Goal: Transaction & Acquisition: Subscribe to service/newsletter

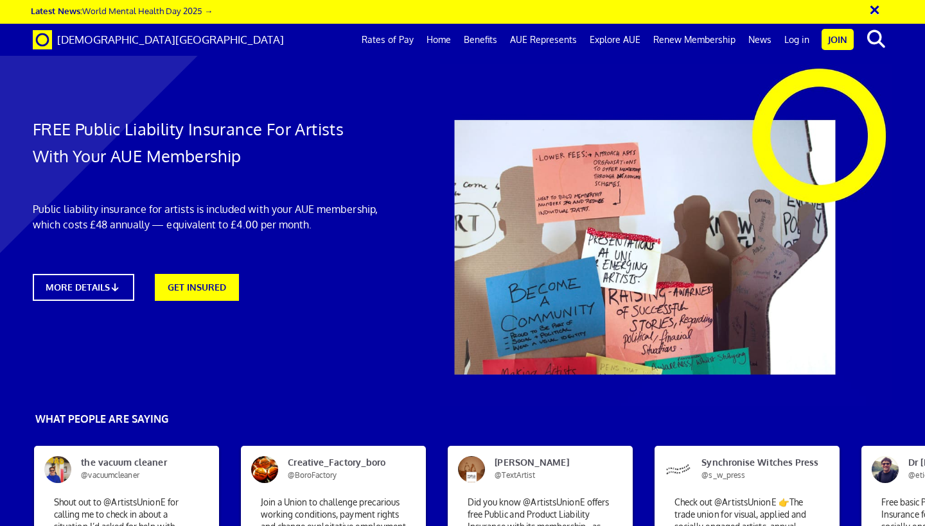
scroll to position [0, 7]
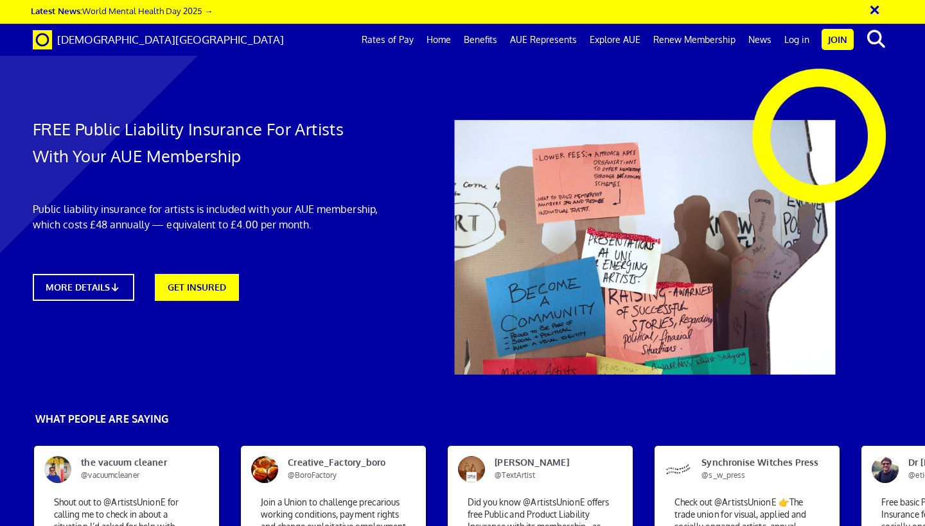
scroll to position [0, 7]
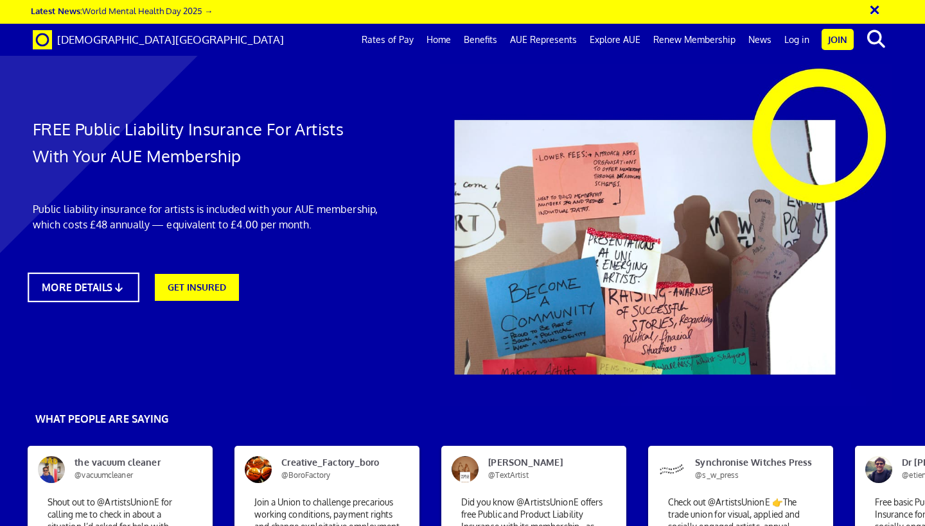
click at [100, 284] on link "MORE DETAILS" at bounding box center [83, 288] width 111 height 30
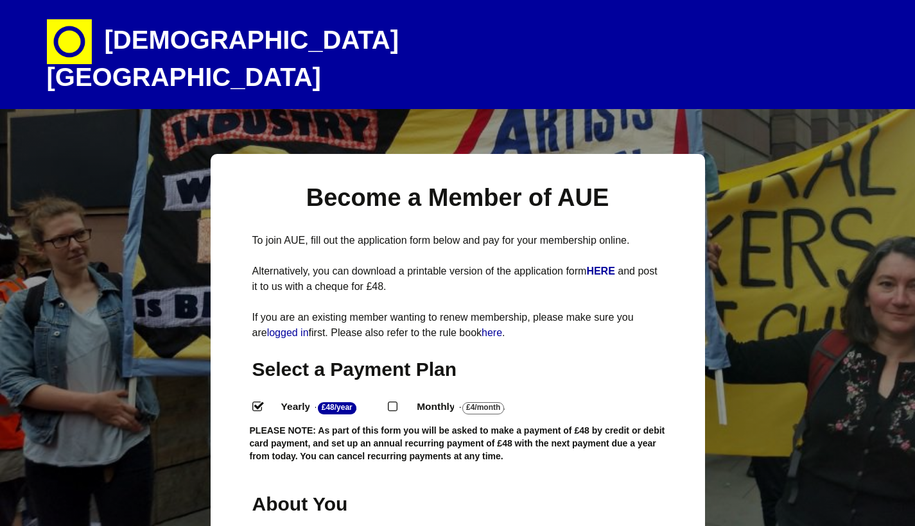
select select
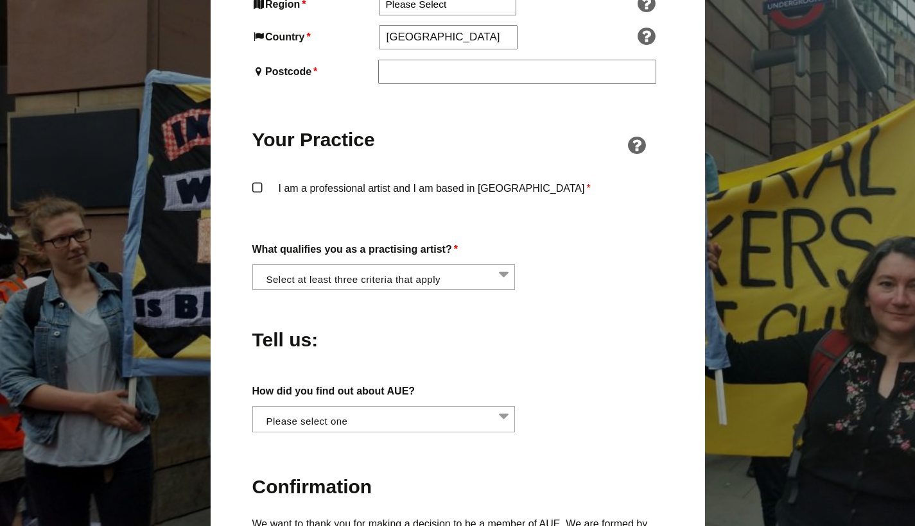
scroll to position [973, 0]
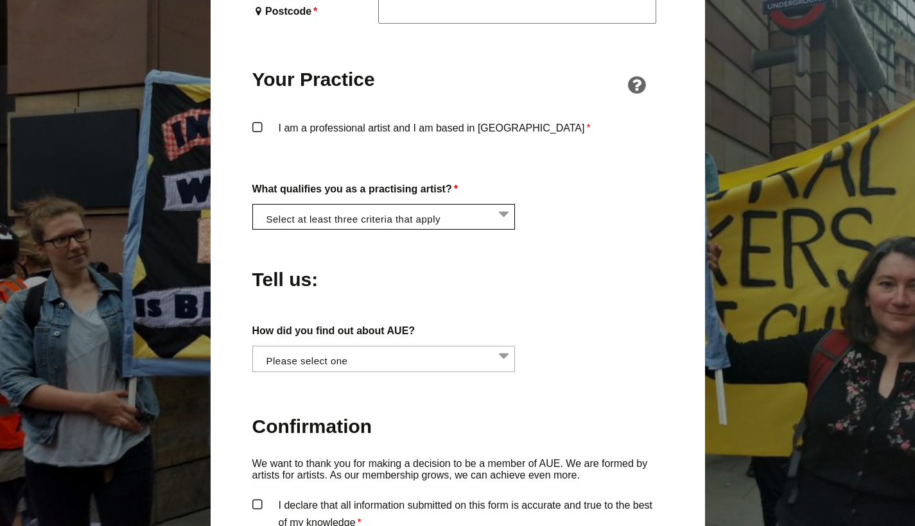
click at [483, 205] on li at bounding box center [387, 216] width 263 height 22
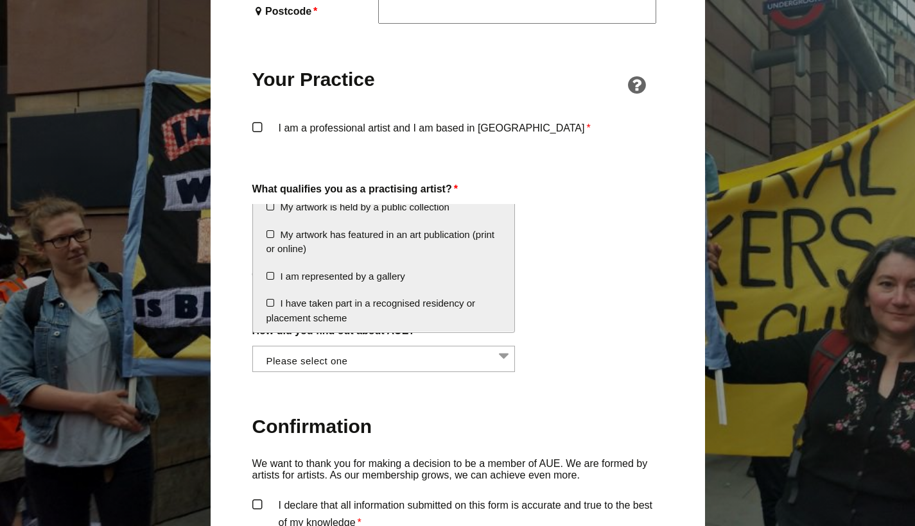
scroll to position [226, 0]
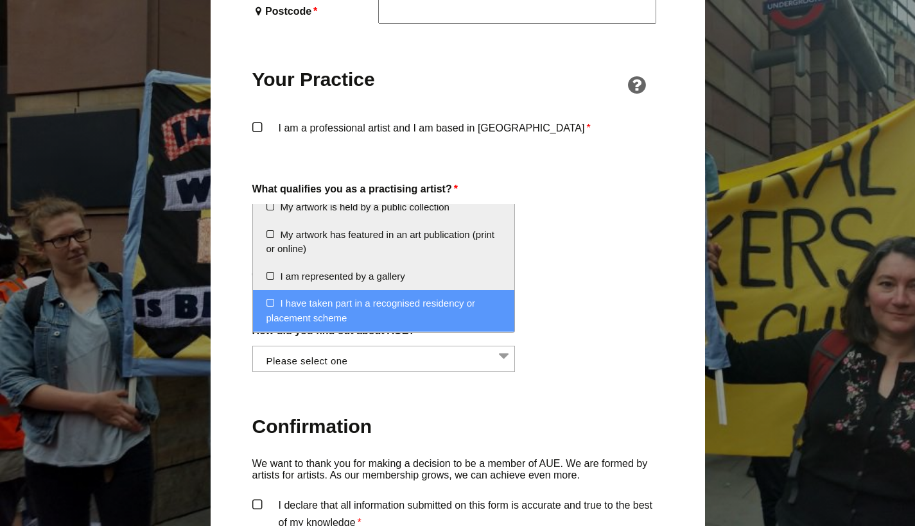
click at [593, 263] on div "Tell us:" at bounding box center [457, 276] width 411 height 70
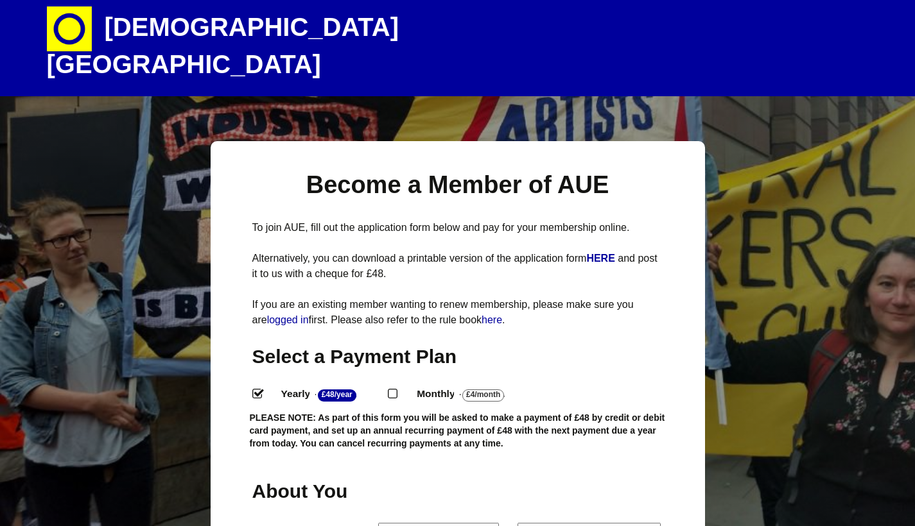
scroll to position [0, 0]
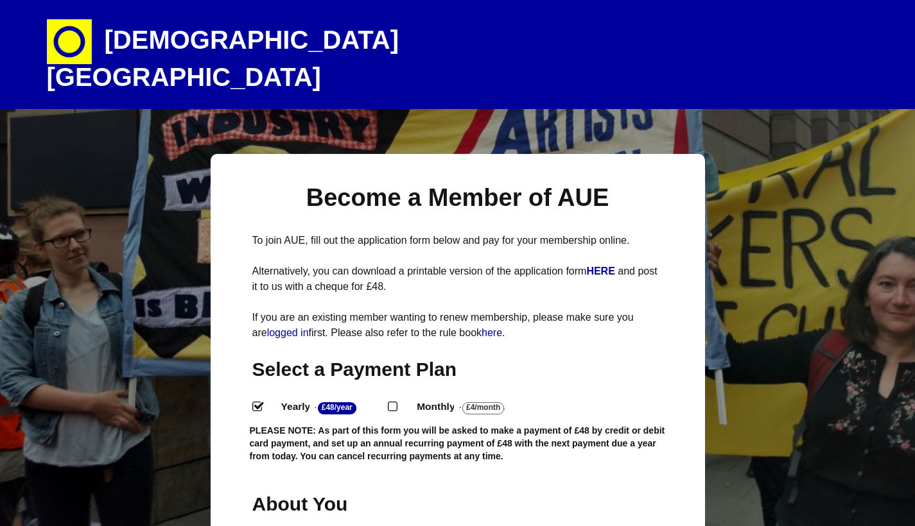
click at [394, 402] on input "Monthly - £4/Month ." at bounding box center [392, 406] width 8 height 8
radio input "true"
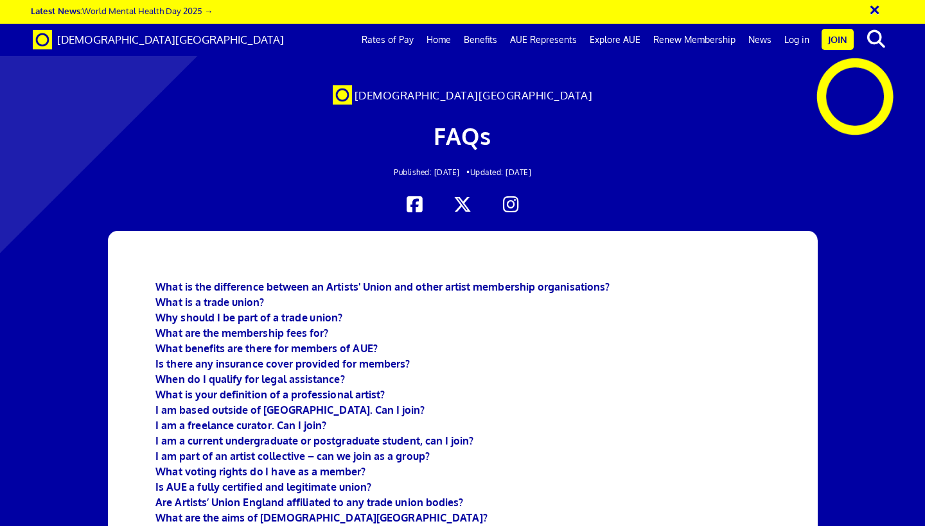
scroll to position [102, 0]
click at [483, 281] on b "What is the difference between an Artists' Union and other artist membership or…" at bounding box center [382, 287] width 454 height 13
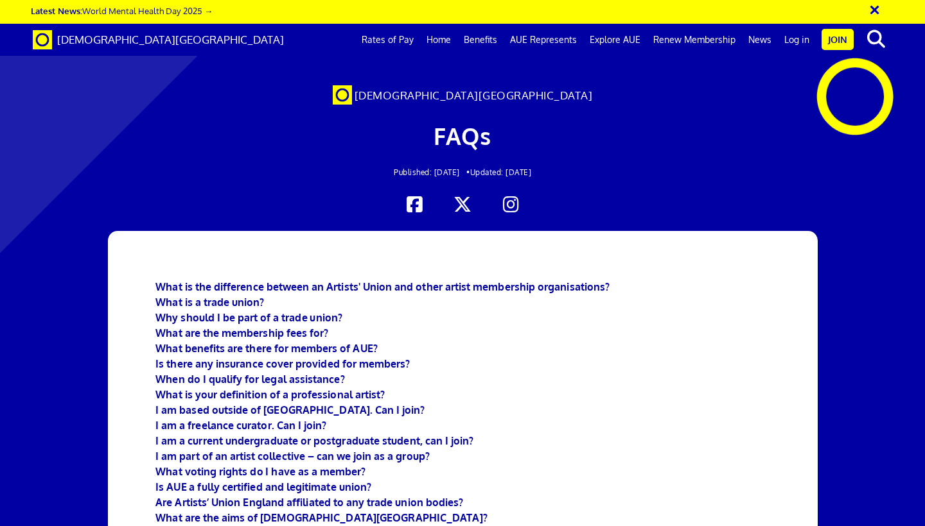
scroll to position [1771, 0]
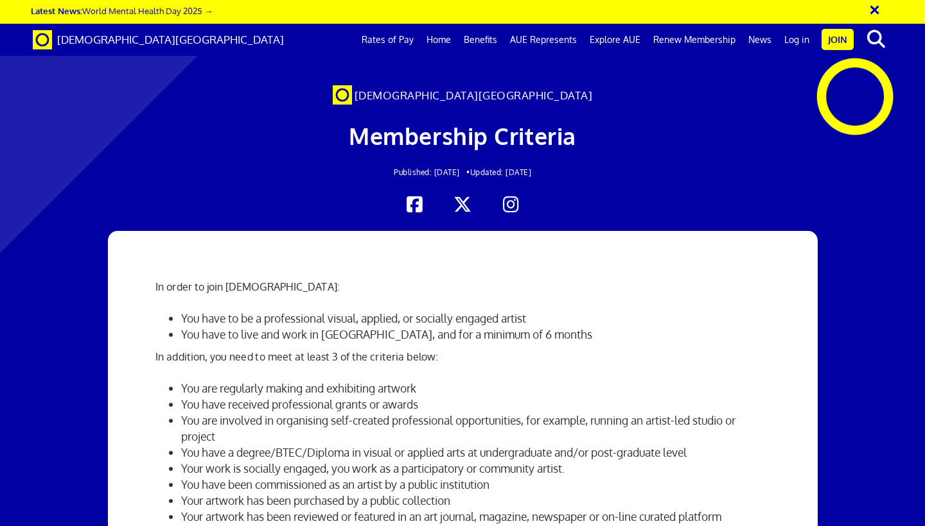
scroll to position [230, 0]
